Goal: Task Accomplishment & Management: Complete application form

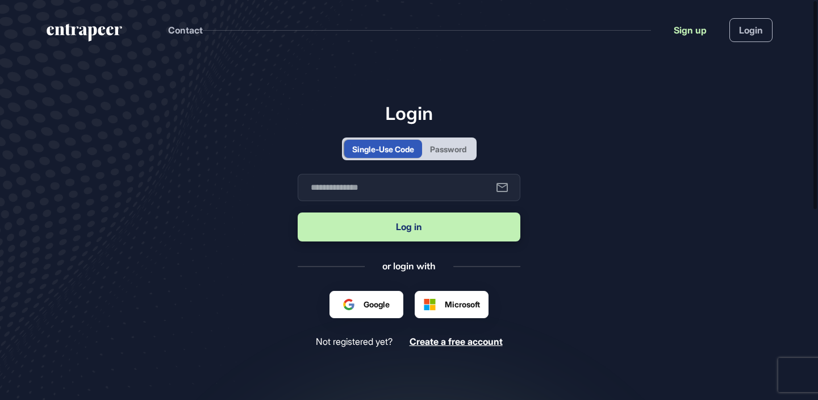
click at [680, 31] on link "Sign up" at bounding box center [690, 30] width 33 height 14
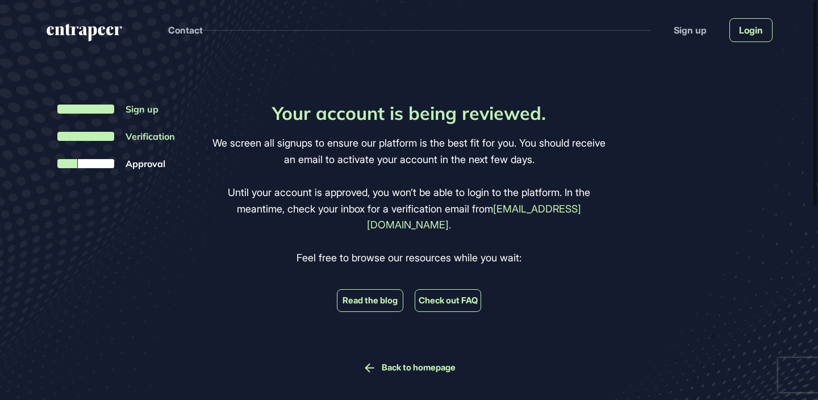
click at [748, 34] on link "Login" at bounding box center [751, 30] width 43 height 24
